Goal: Connect with others: Connect with others

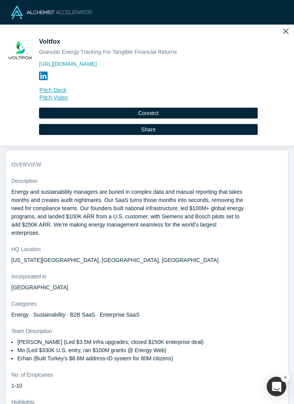
click at [41, 81] on icon at bounding box center [43, 76] width 9 height 10
click at [240, 113] on button "Connect" at bounding box center [148, 113] width 219 height 11
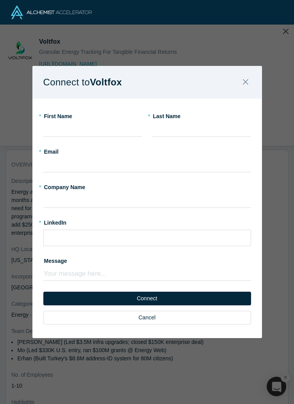
click at [280, 248] on div "Connect to Voltfox * First Name * Last Name * Email * Company Name * LinkedIn M…" at bounding box center [147, 202] width 294 height 404
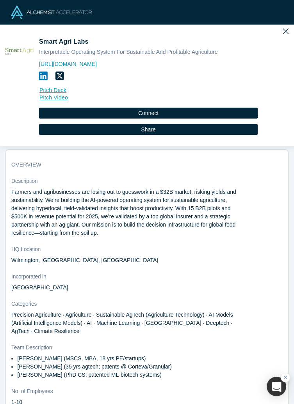
click at [40, 77] on icon at bounding box center [43, 76] width 9 height 9
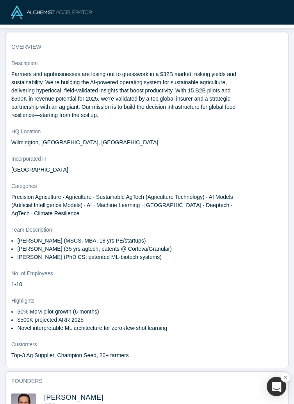
scroll to position [118, 0]
